Goal: Transaction & Acquisition: Purchase product/service

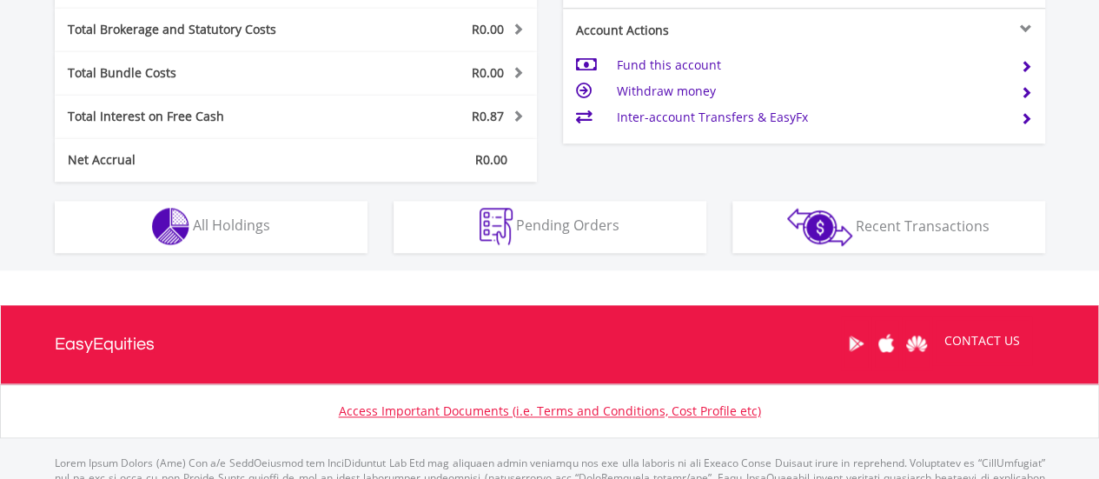
scroll to position [914, 0]
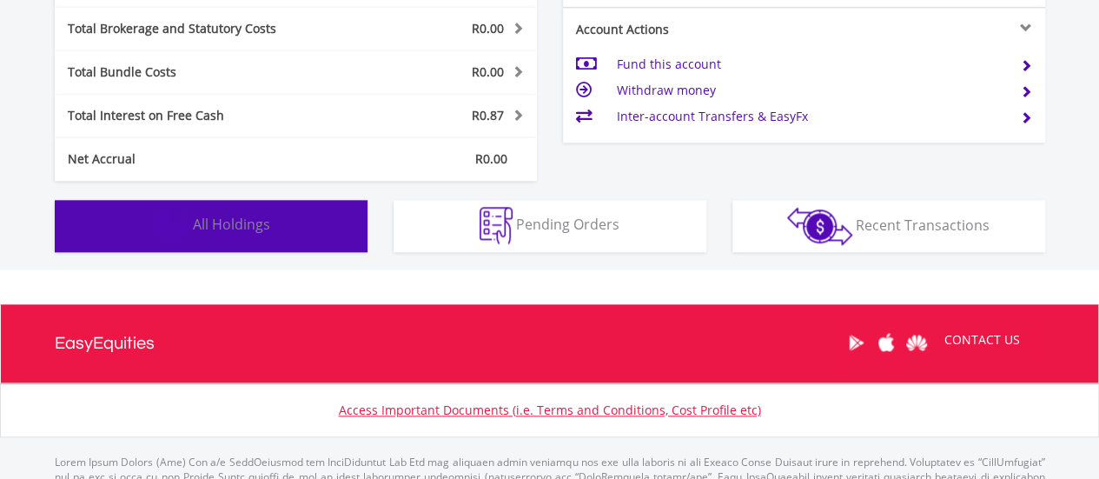
click at [284, 223] on button "Holdings All Holdings" at bounding box center [211, 226] width 313 height 52
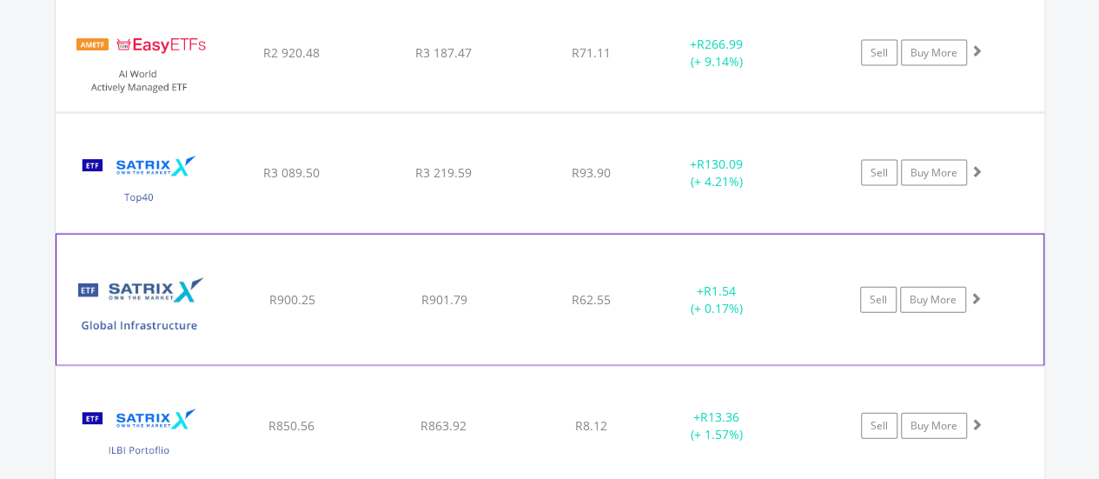
scroll to position [1818, 0]
click at [881, 290] on link "Sell" at bounding box center [878, 299] width 36 height 26
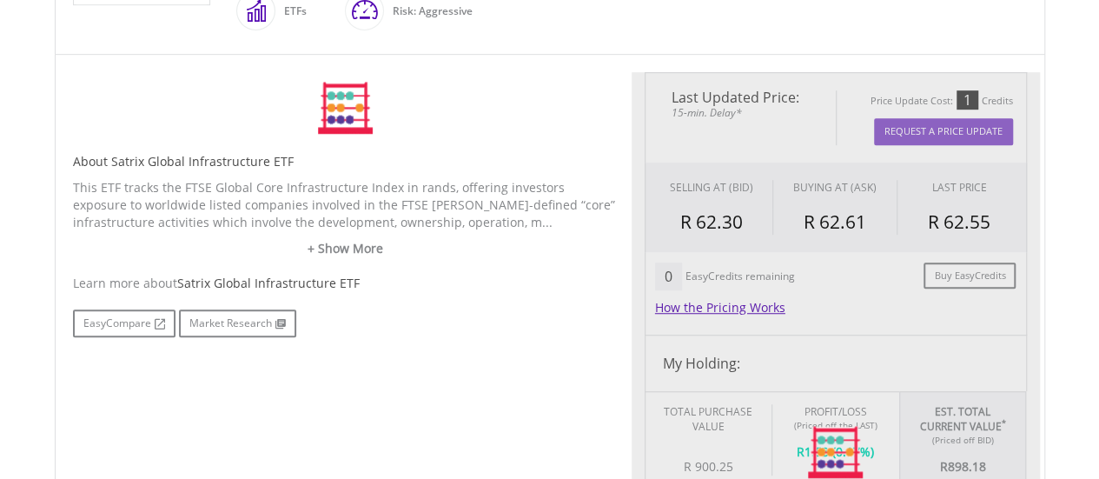
scroll to position [504, 0]
type input "******"
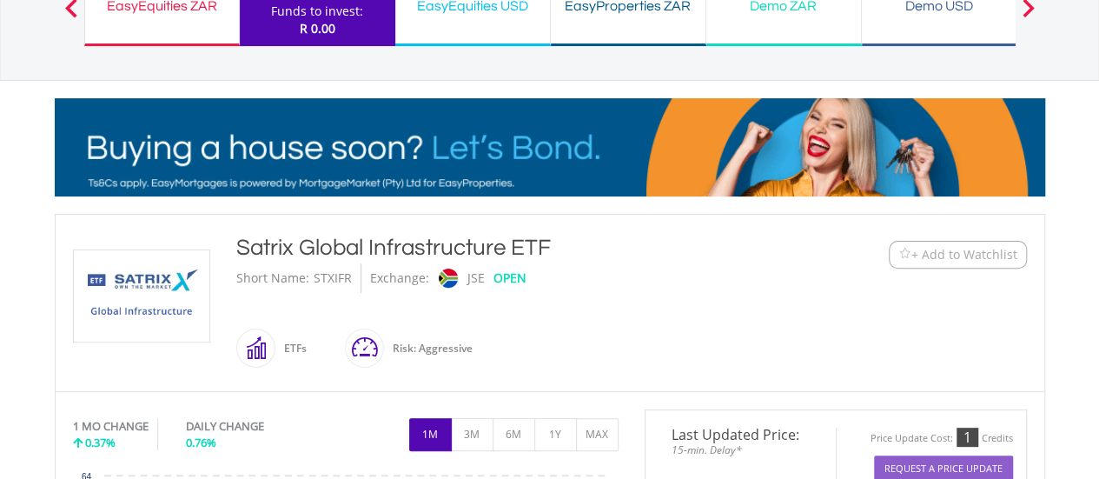
scroll to position [0, 0]
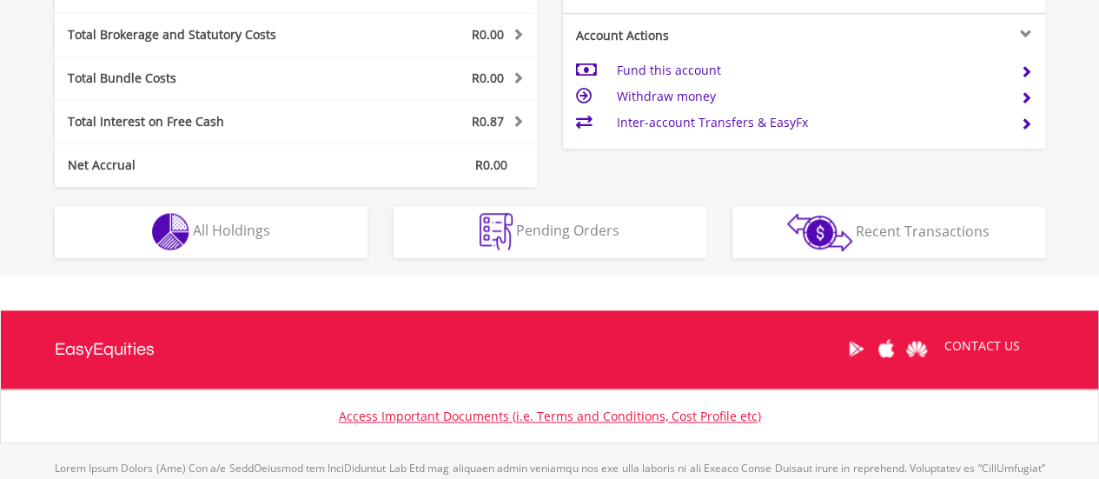
scroll to position [988, 0]
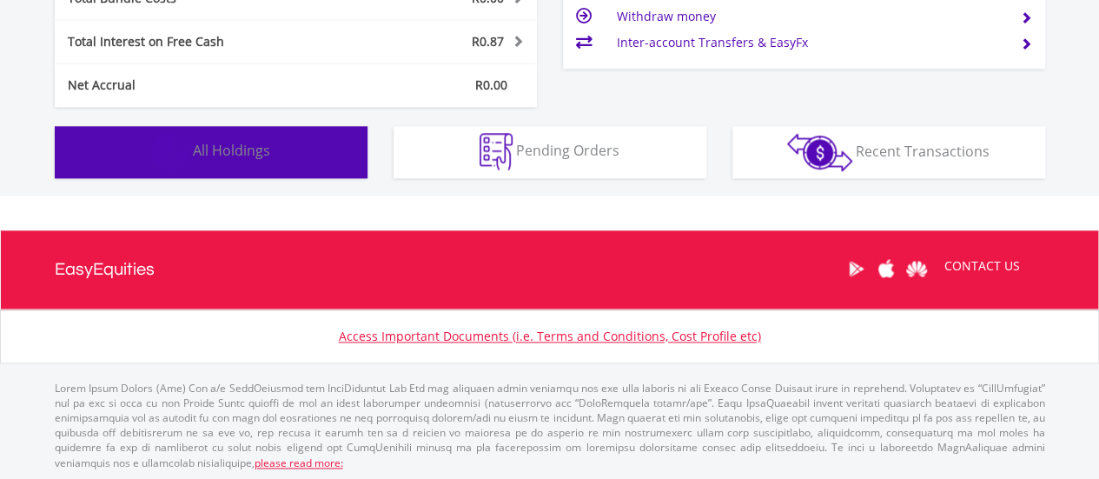
click at [284, 168] on button "Holdings All Holdings" at bounding box center [211, 152] width 313 height 52
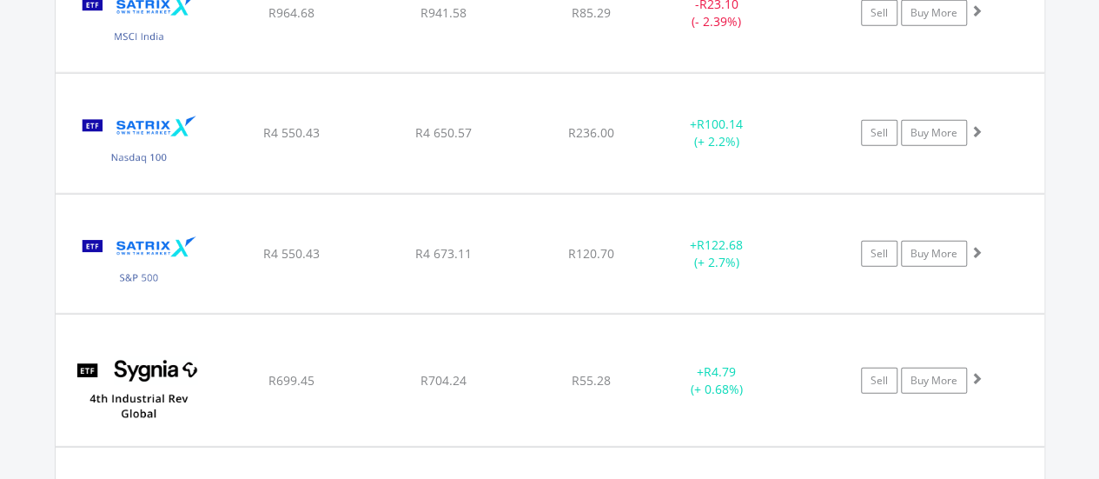
scroll to position [2472, 0]
